Goal: Information Seeking & Learning: Learn about a topic

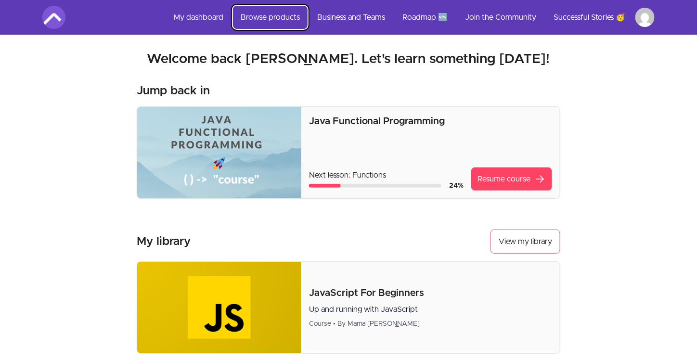
click at [281, 18] on link "Browse products" at bounding box center [270, 17] width 75 height 23
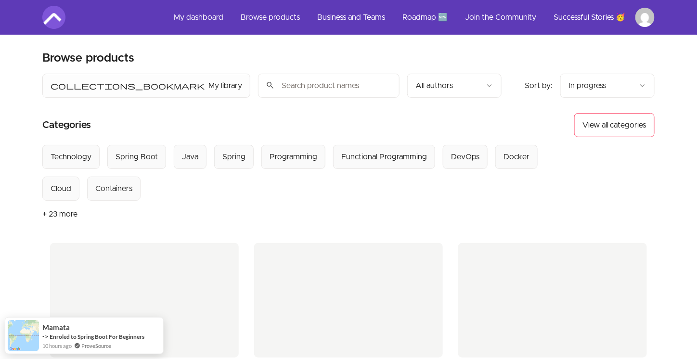
click at [258, 93] on input "search" at bounding box center [329, 86] width 142 height 24
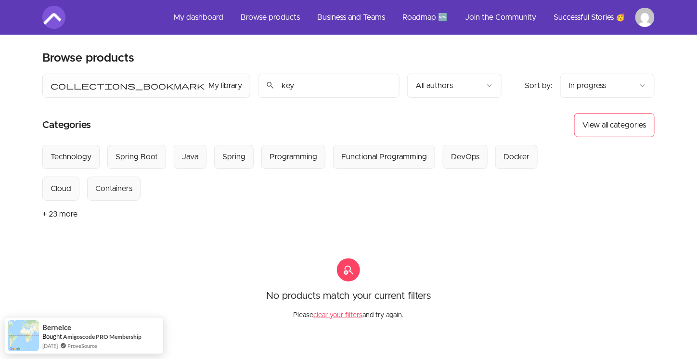
type input "key"
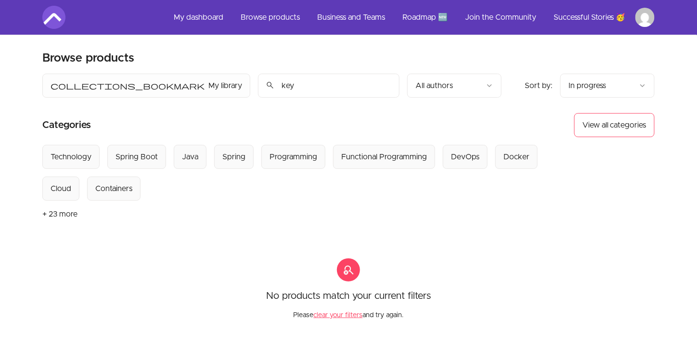
drag, startPoint x: 187, startPoint y: 86, endPoint x: 1, endPoint y: 35, distance: 192.9
click at [3, 37] on div "Skip to main content Main menu Includes navigation links and user settings My d…" at bounding box center [348, 265] width 697 height 530
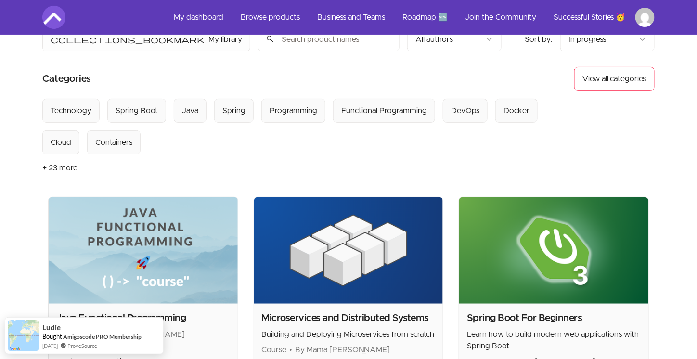
scroll to position [48, 0]
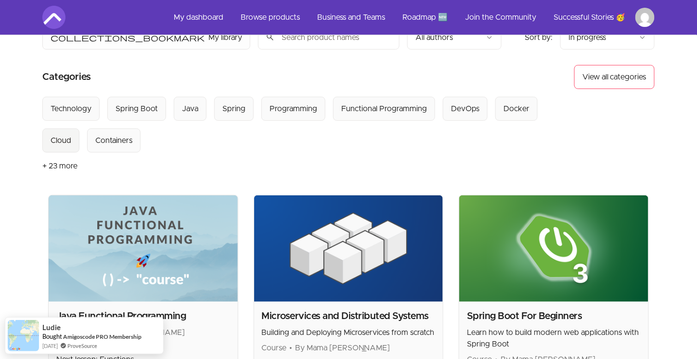
click at [71, 135] on div "Cloud" at bounding box center [61, 141] width 21 height 12
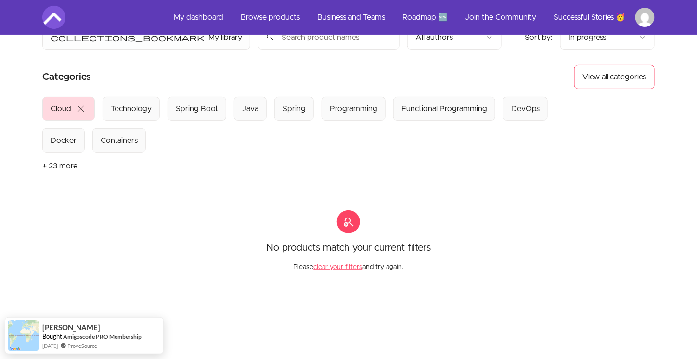
click at [81, 107] on span "close" at bounding box center [81, 109] width 12 height 12
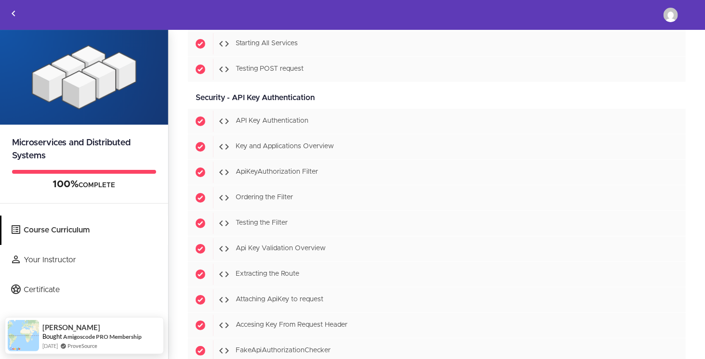
scroll to position [4991, 0]
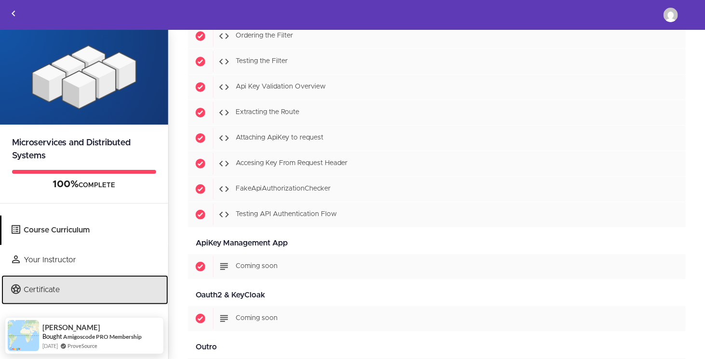
click at [91, 291] on link "Certificate" at bounding box center [84, 289] width 167 height 29
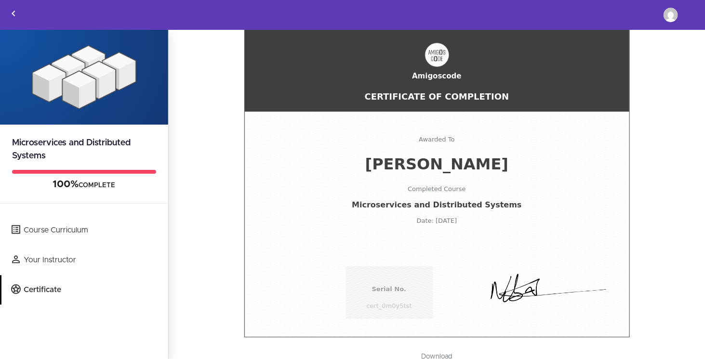
scroll to position [49, 0]
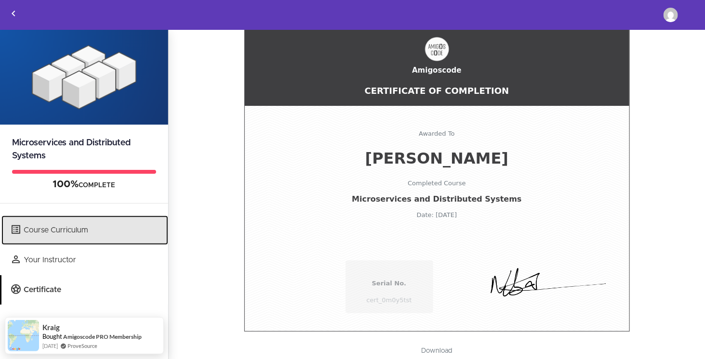
click at [84, 234] on link "Course Curriculum" at bounding box center [84, 230] width 167 height 29
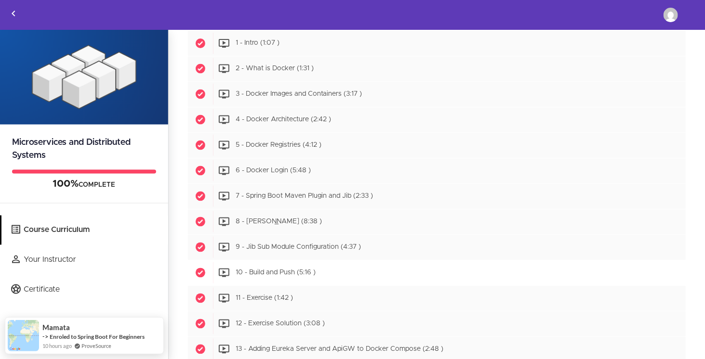
scroll to position [2401, 0]
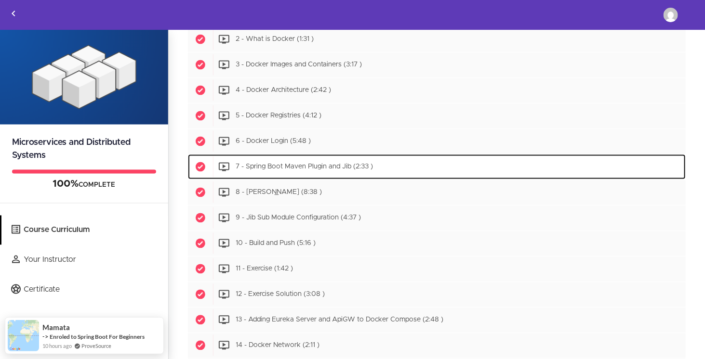
click at [322, 164] on span "7 - Spring Boot Maven Plugin and Jib (2:33 )" at bounding box center [304, 167] width 137 height 7
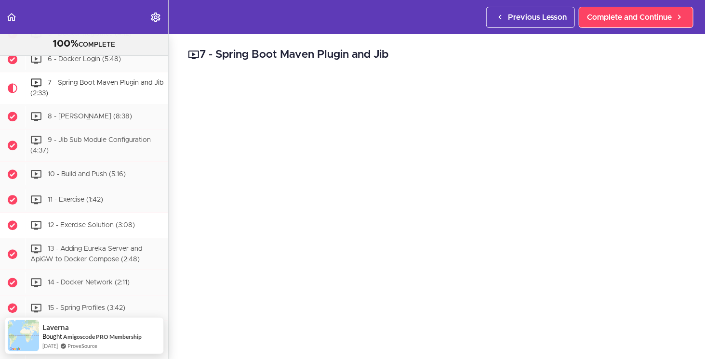
scroll to position [2665, 0]
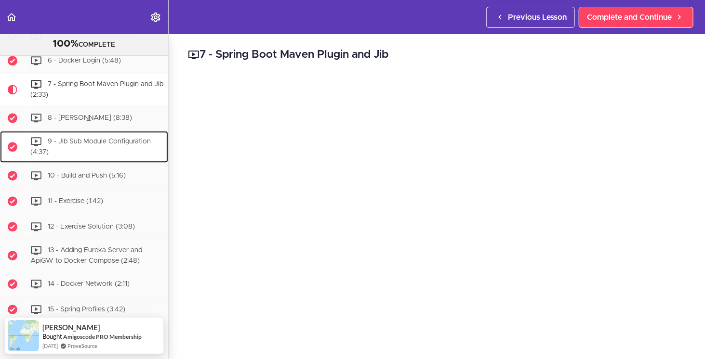
click at [105, 156] on span "9 - Jib Sub Module Configuration (4:37)" at bounding box center [90, 147] width 120 height 18
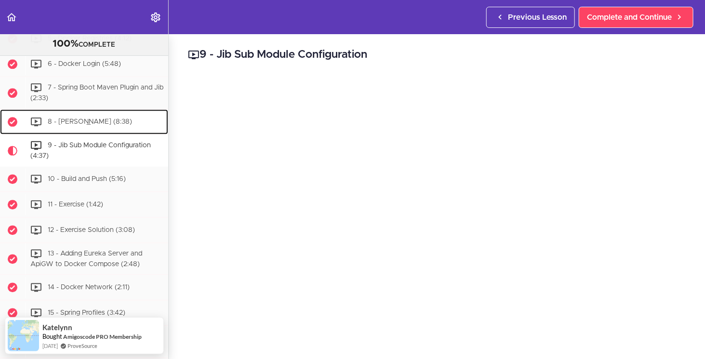
click at [109, 132] on div "8 - Jib Maven Plugin (8:38)" at bounding box center [96, 121] width 143 height 21
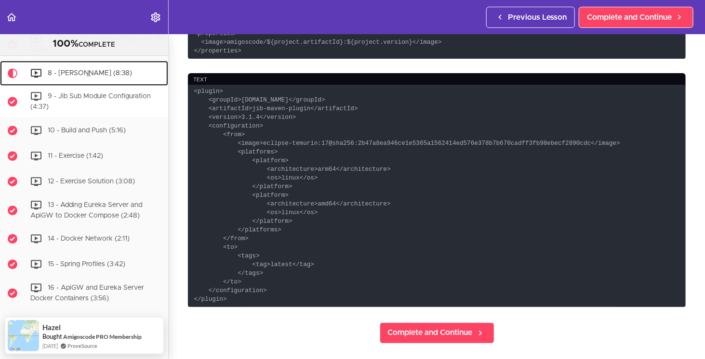
scroll to position [2636, 0]
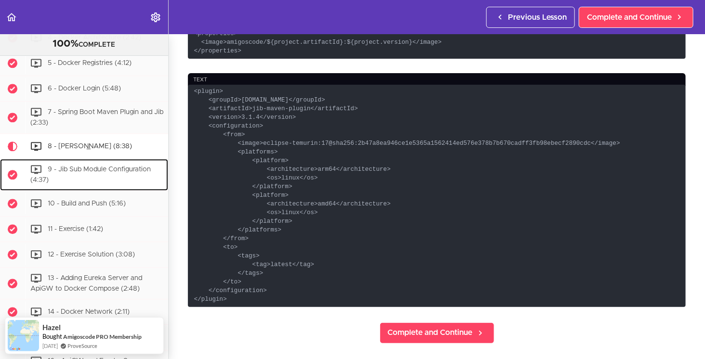
click at [108, 184] on span "9 - Jib Sub Module Configuration (4:37)" at bounding box center [90, 175] width 120 height 18
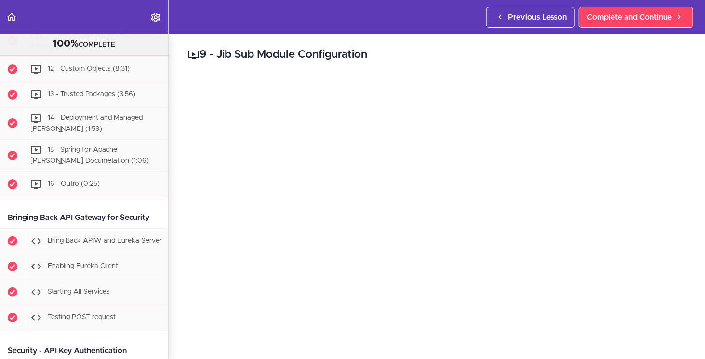
scroll to position [4939, 0]
click at [643, 17] on span "Complete and Continue" at bounding box center [629, 18] width 85 height 12
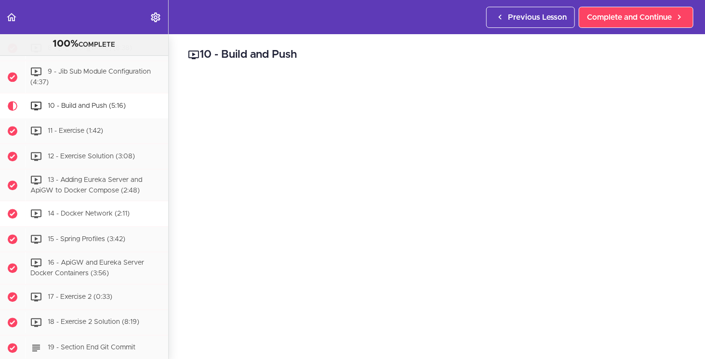
scroll to position [2646, 0]
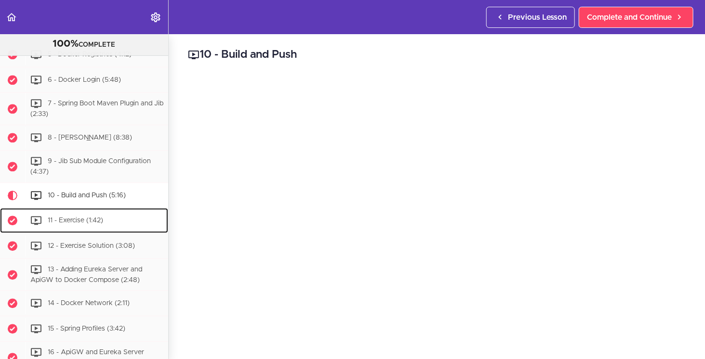
click at [112, 231] on div "11 - Exercise (1:42)" at bounding box center [96, 220] width 143 height 21
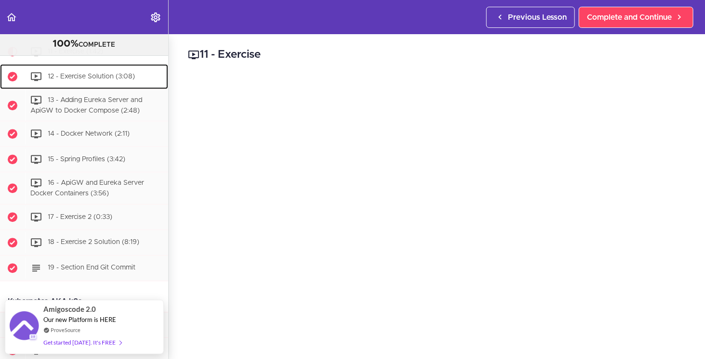
click at [103, 87] on div "12 - Exercise Solution (3:08)" at bounding box center [96, 76] width 143 height 21
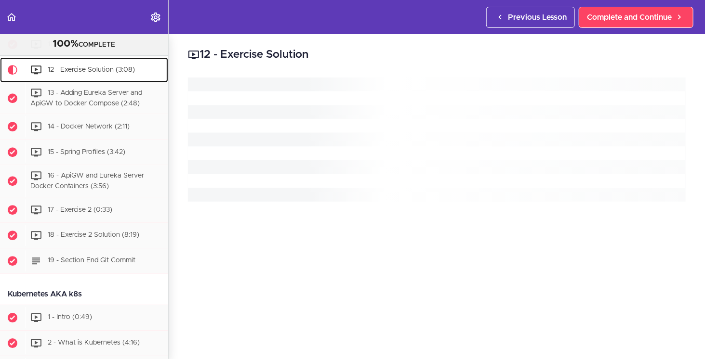
scroll to position [2841, 0]
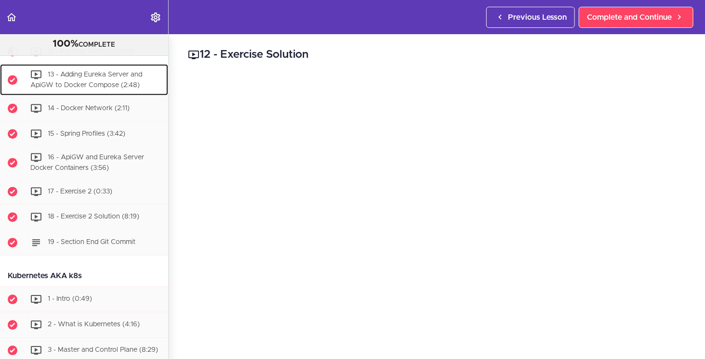
click at [114, 89] on span "13 - Adding Eureka Server and ApiGW to Docker Compose (2:48)" at bounding box center [86, 80] width 112 height 18
